Goal: Transaction & Acquisition: Purchase product/service

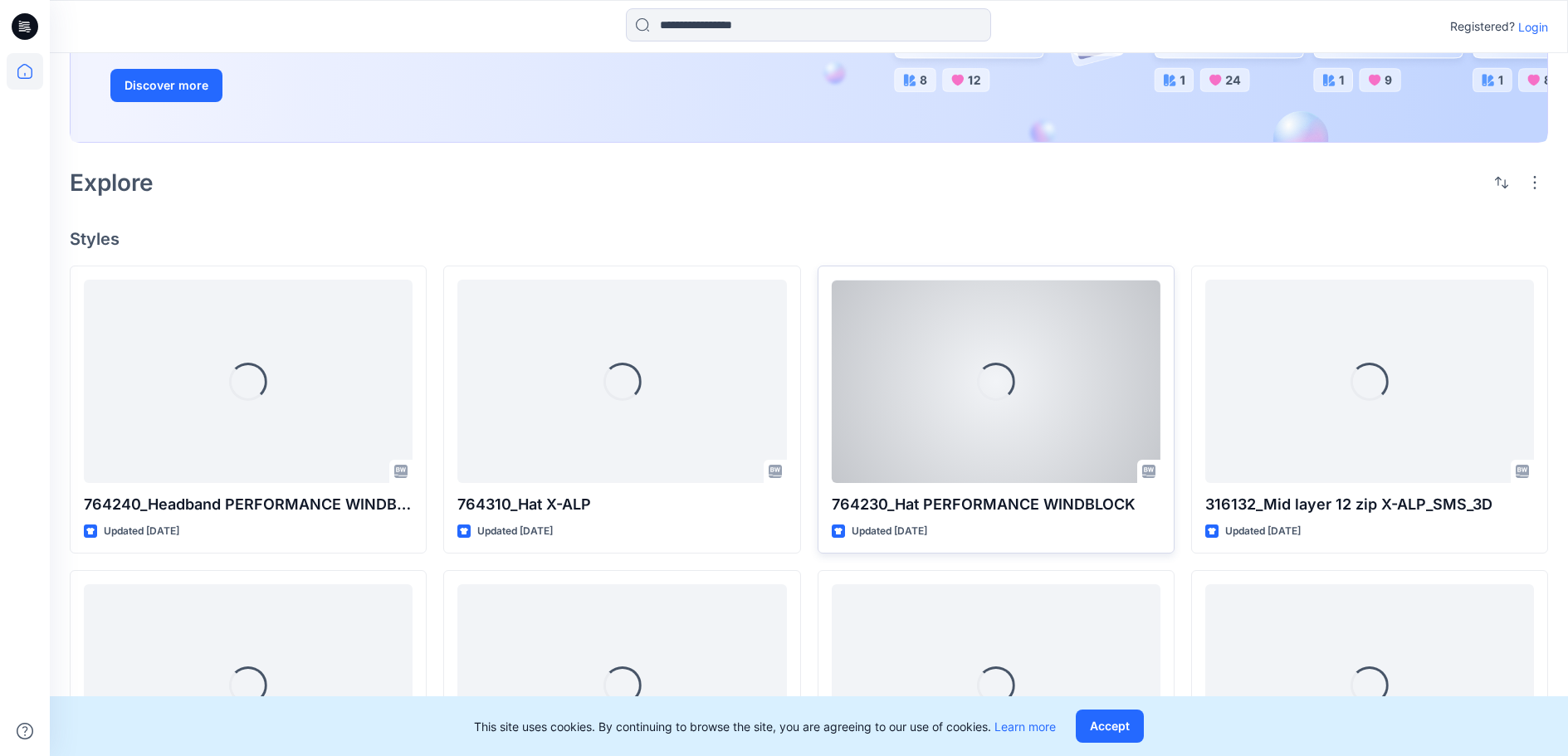
scroll to position [249, 0]
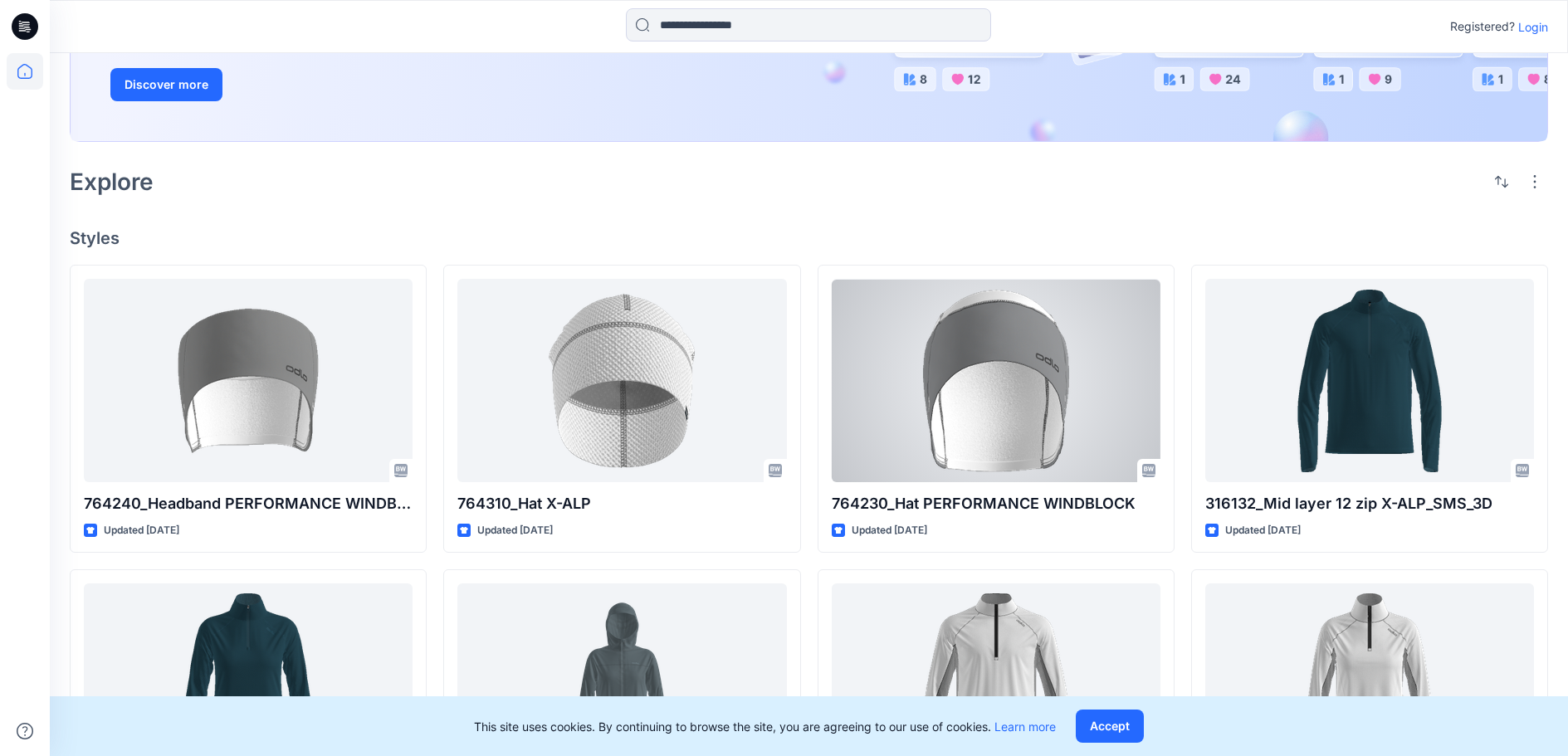
click at [940, 481] on div at bounding box center [996, 380] width 329 height 202
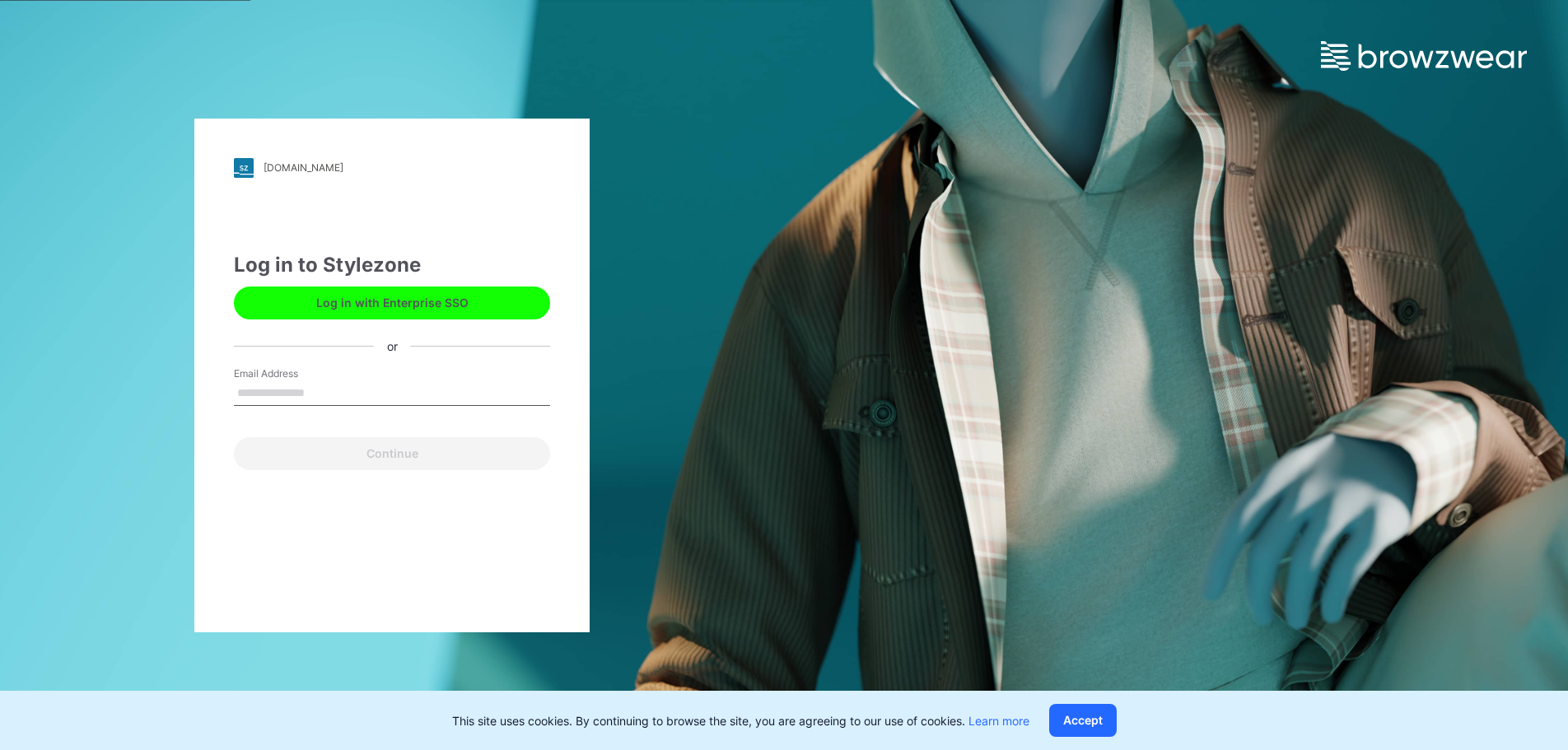
click at [435, 388] on input "Email Address" at bounding box center [392, 393] width 316 height 24
type input "**********"
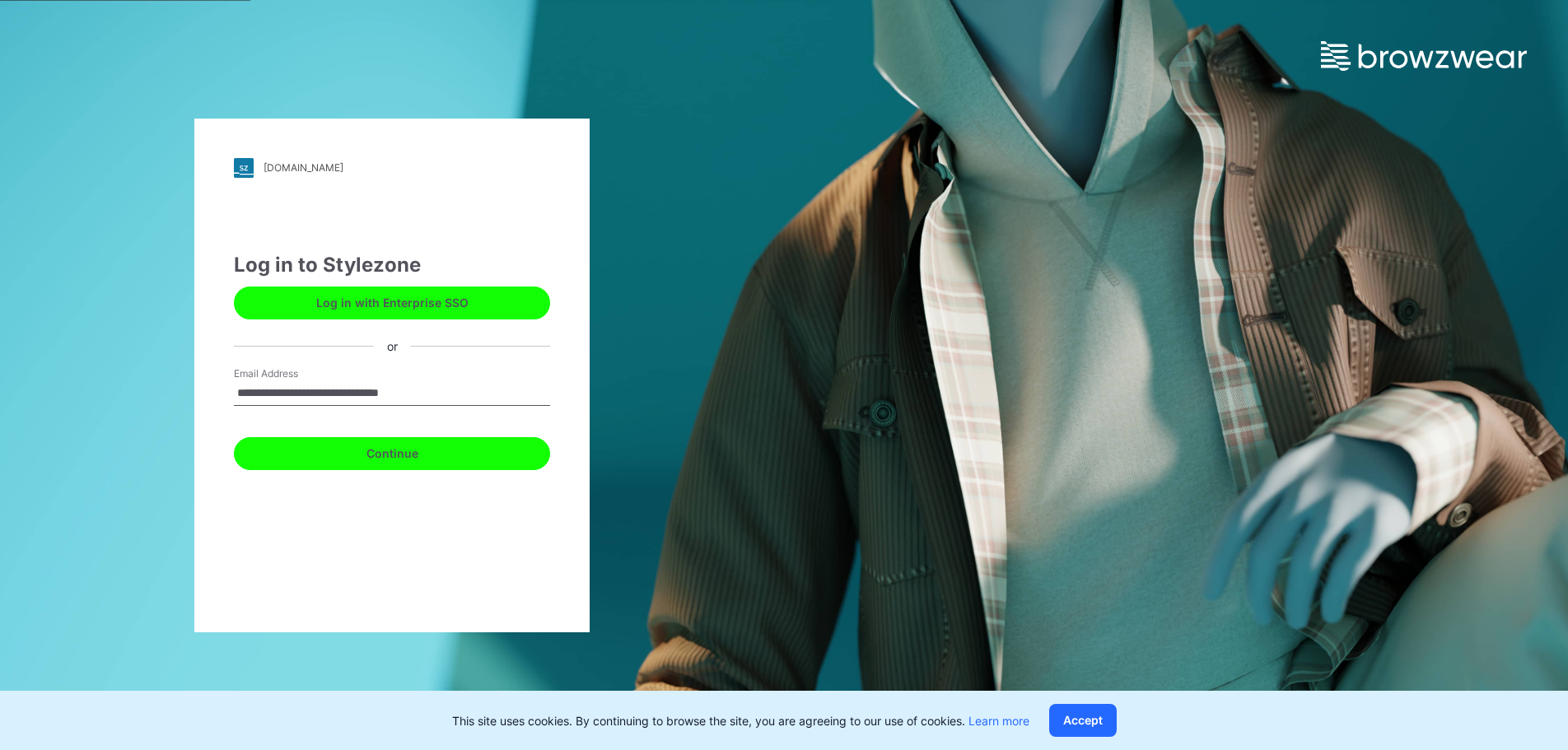
click at [474, 445] on button "Continue" at bounding box center [392, 453] width 316 height 33
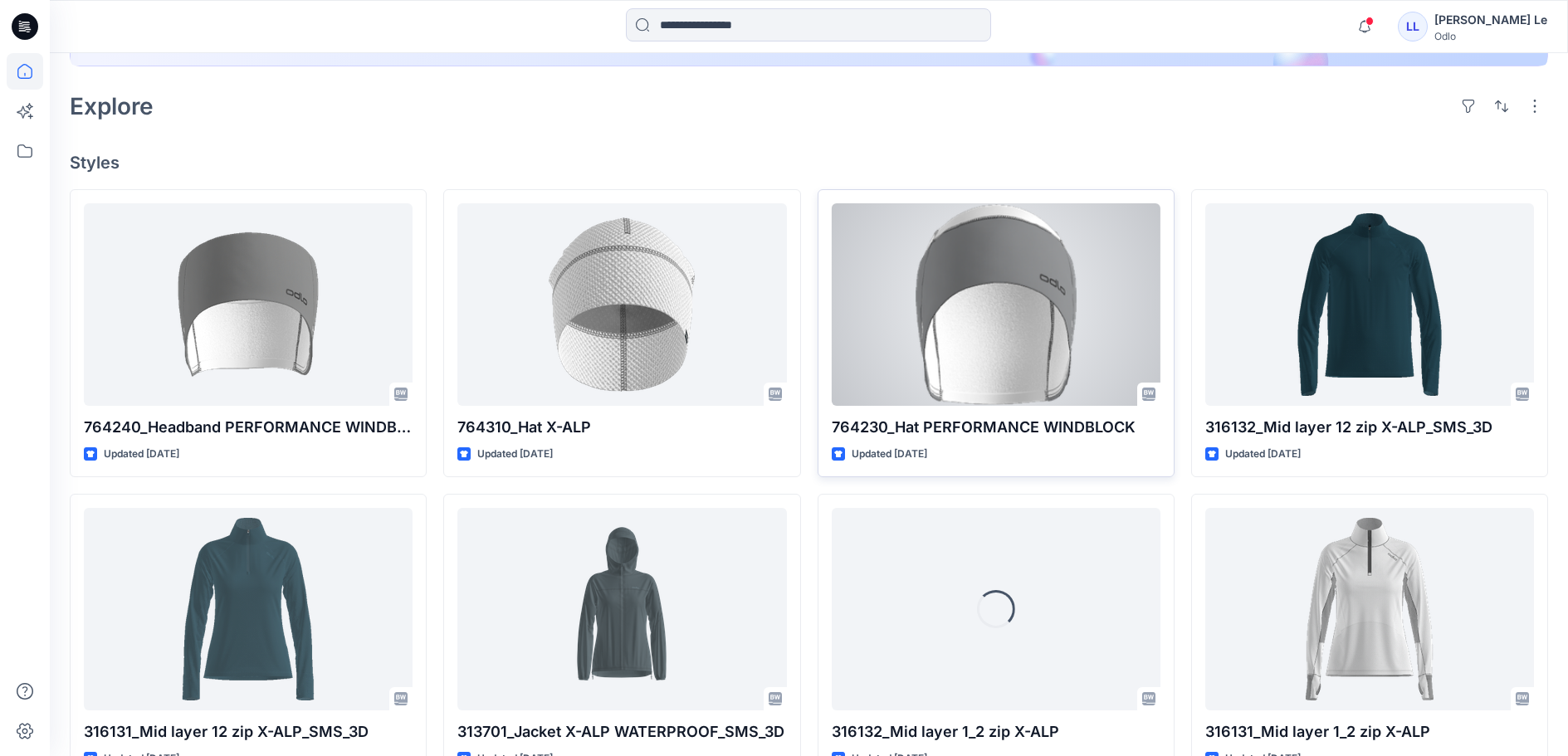
scroll to position [415, 0]
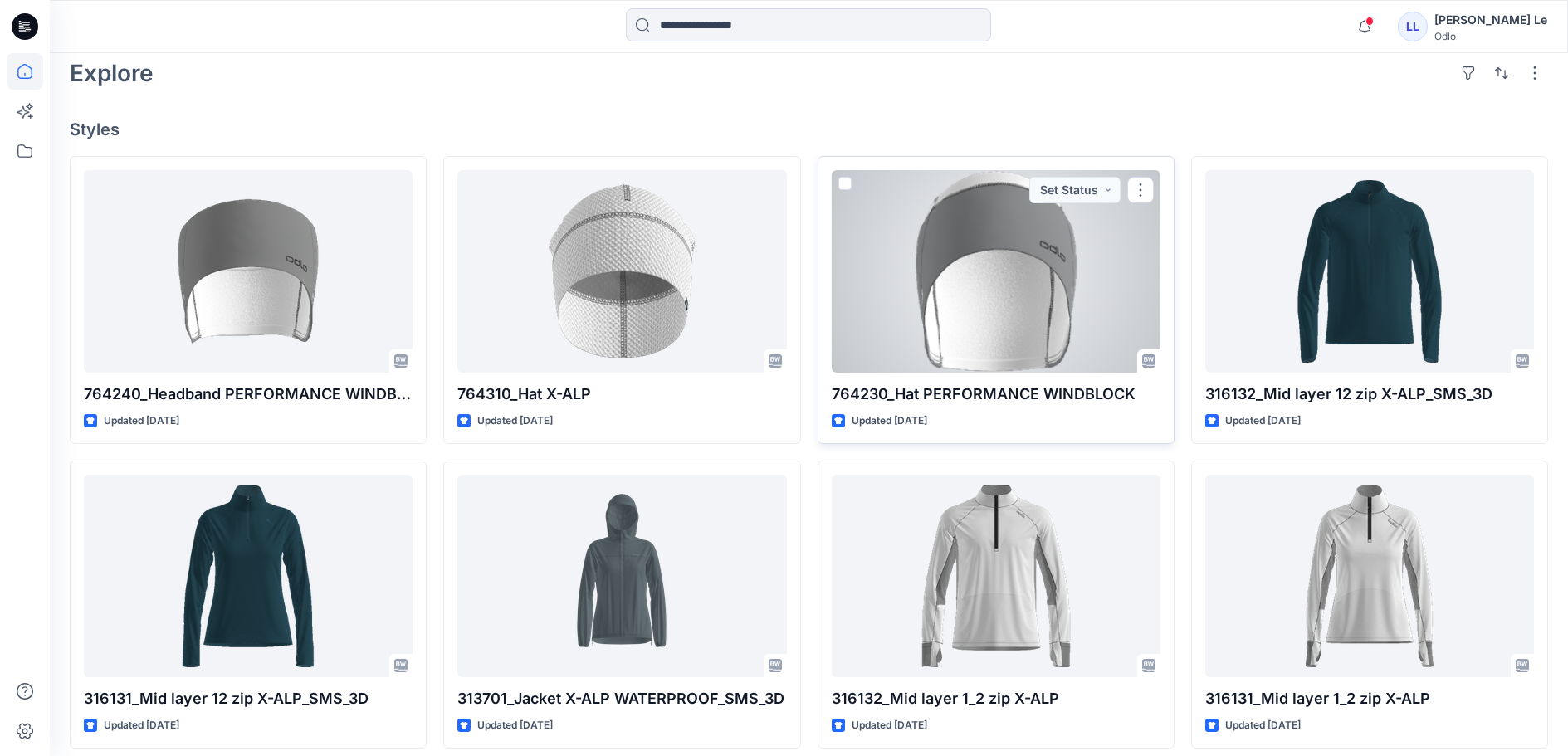
click at [982, 348] on div at bounding box center [996, 271] width 329 height 202
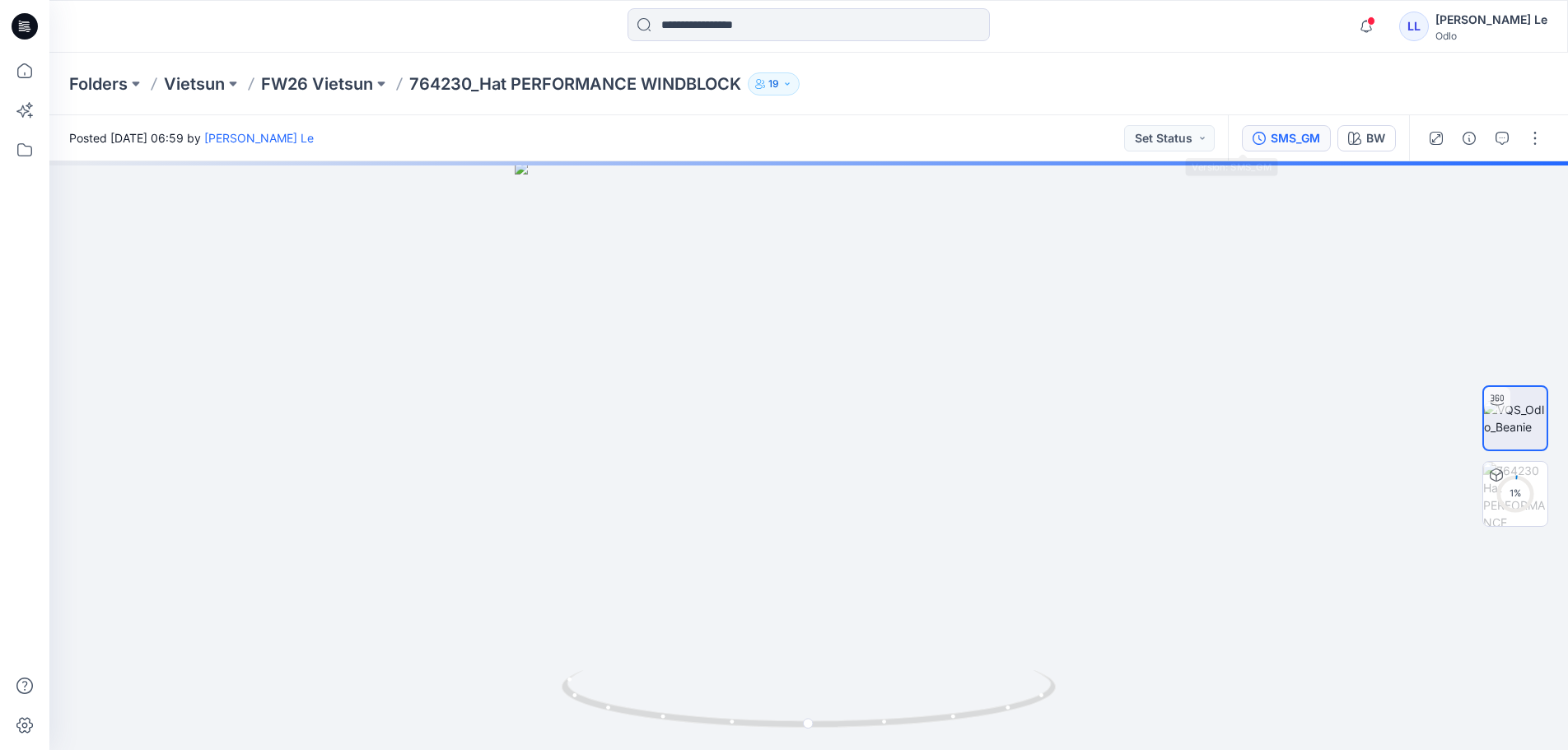
click at [1271, 146] on div "SMS_GM" at bounding box center [1295, 138] width 50 height 18
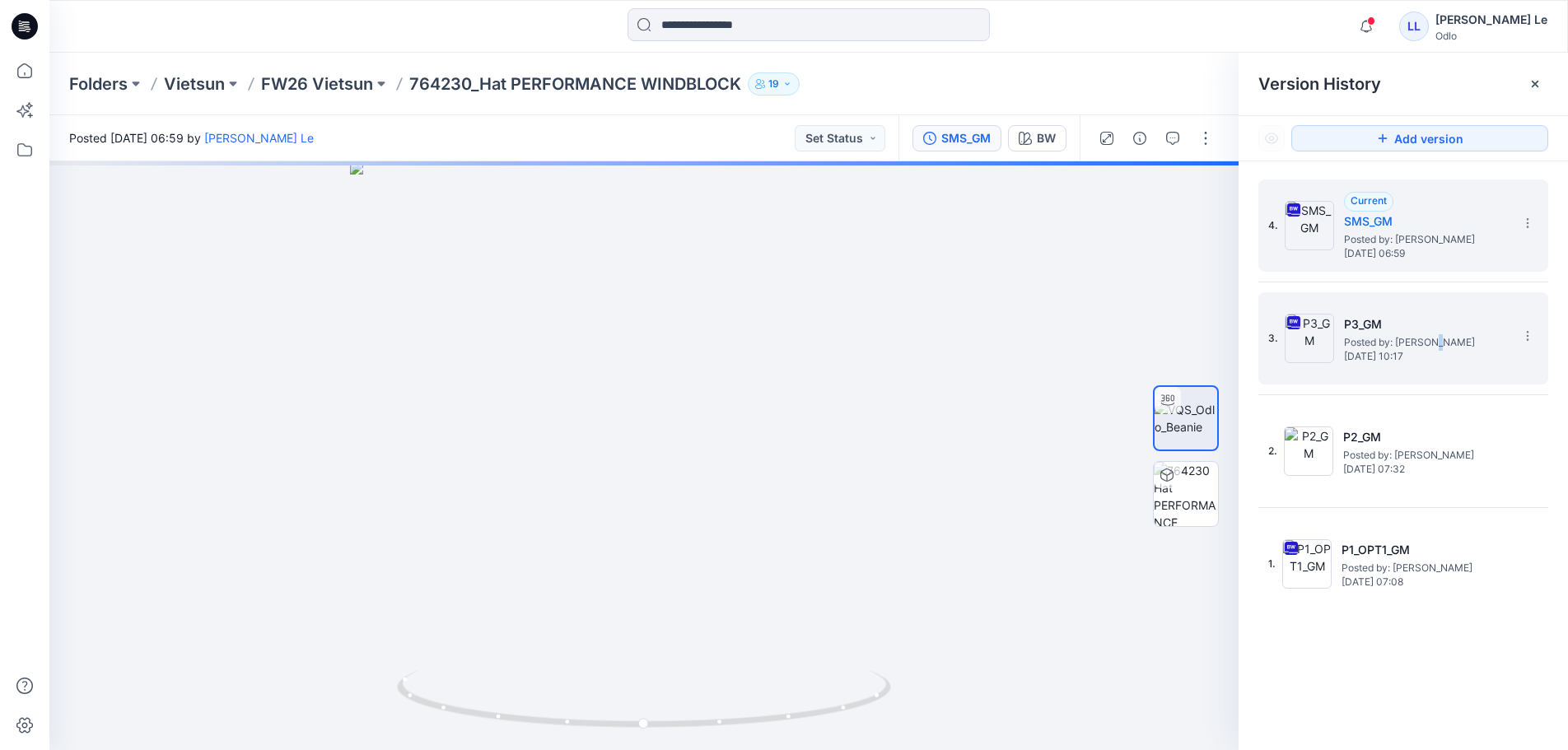
click at [1446, 341] on span "Posted by: Luyen Le" at bounding box center [1426, 342] width 165 height 17
drag, startPoint x: 1384, startPoint y: 246, endPoint x: 1384, endPoint y: 256, distance: 10.0
click at [1384, 246] on span "Posted by: Luyen Le" at bounding box center [1426, 240] width 165 height 17
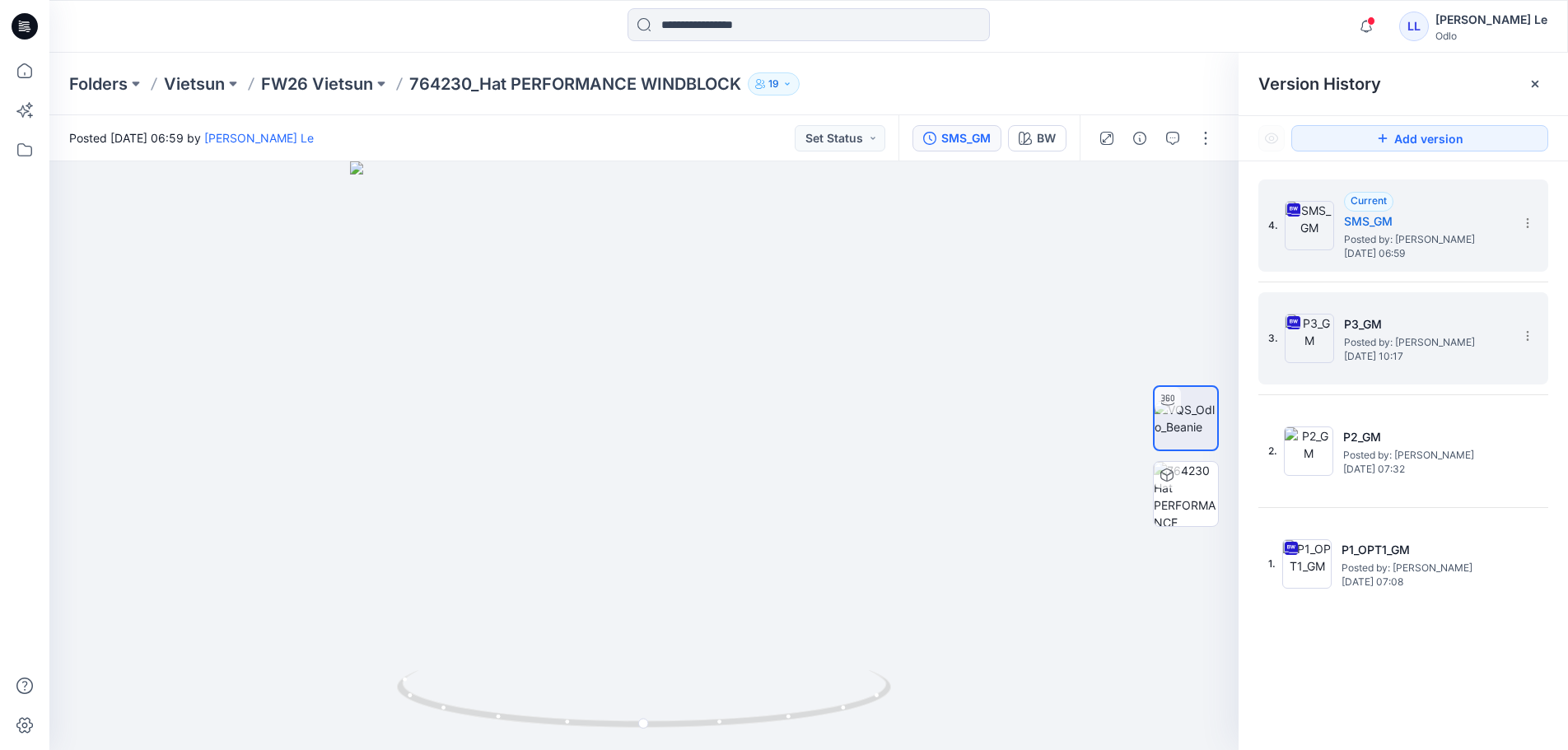
click at [1419, 332] on h5 "P3_GM" at bounding box center [1426, 325] width 165 height 20
click at [1385, 239] on span "Posted by: Luyen Le" at bounding box center [1426, 240] width 165 height 17
click at [1396, 353] on span "Monday, July 21, 2025 10:17" at bounding box center [1426, 357] width 165 height 12
click at [1391, 254] on span "Friday, August 01, 2025 06:59" at bounding box center [1426, 253] width 165 height 12
